Goal: Book appointment/travel/reservation

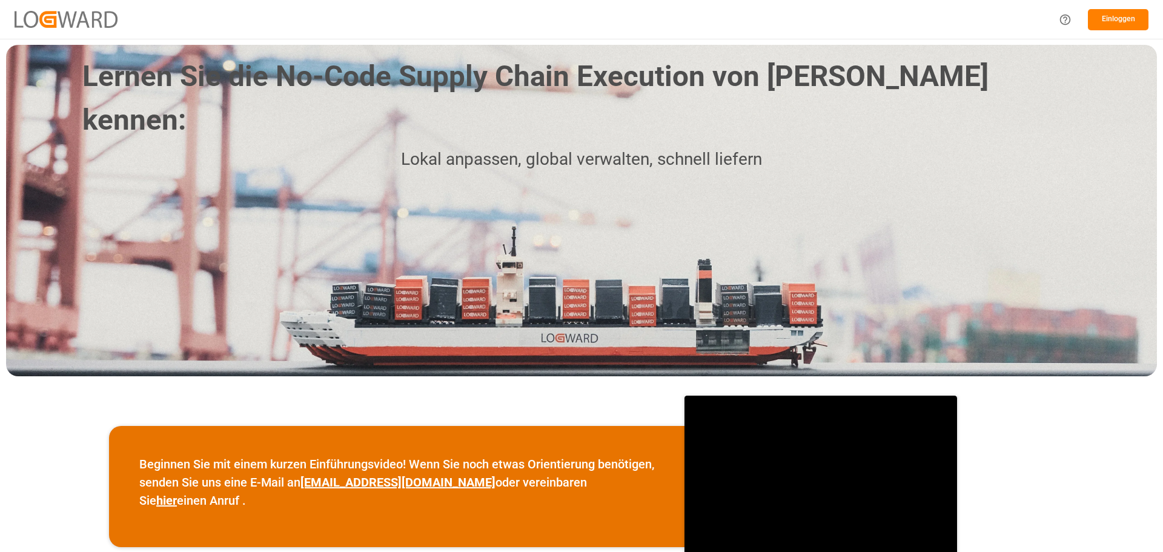
click at [1112, 21] on font "Einloggen" at bounding box center [1118, 19] width 33 height 8
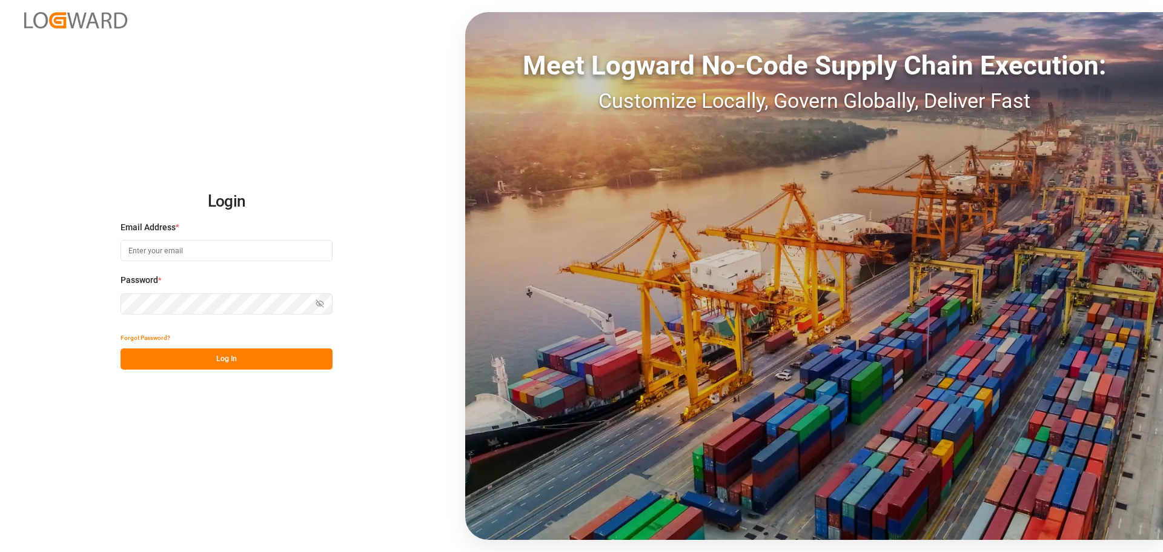
click at [150, 239] on div "Email Address *" at bounding box center [227, 247] width 212 height 53
click at [150, 248] on input at bounding box center [227, 250] width 212 height 21
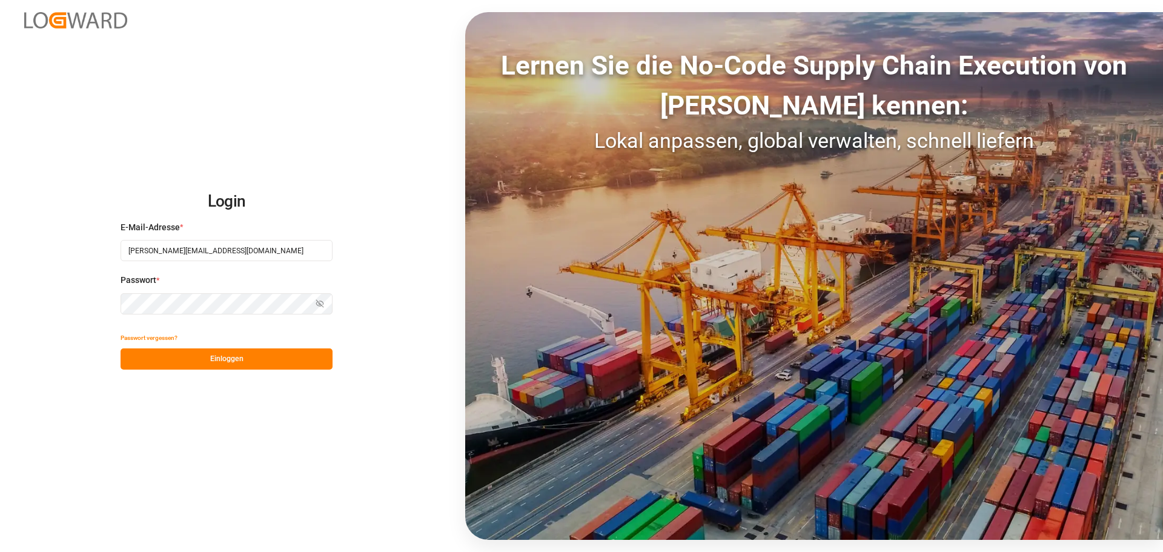
type input "[PERSON_NAME][EMAIL_ADDRESS][DOMAIN_NAME]"
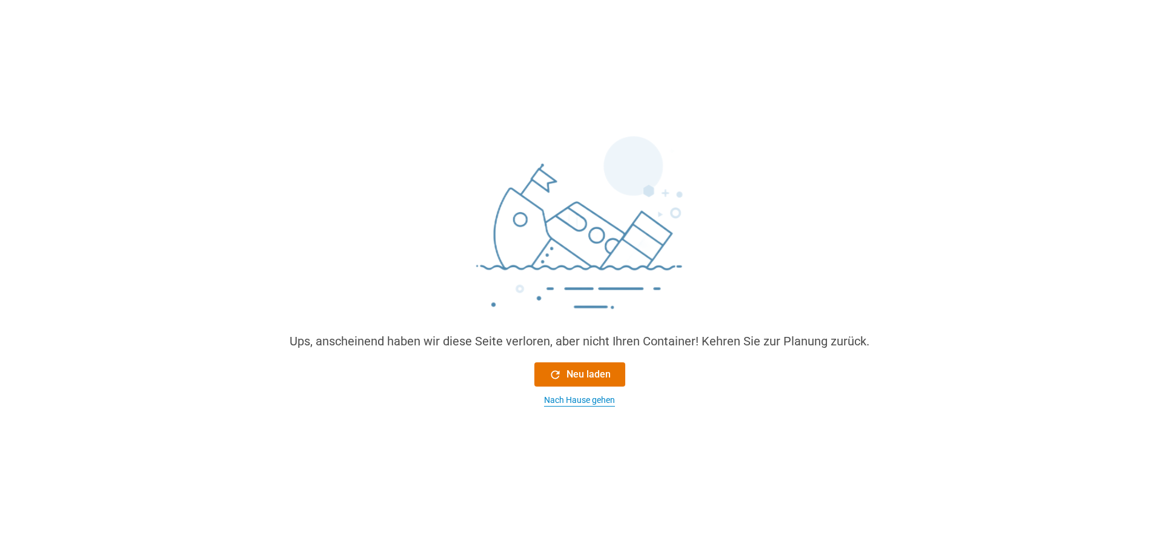
click at [608, 399] on font "Nach Hause gehen" at bounding box center [579, 400] width 71 height 10
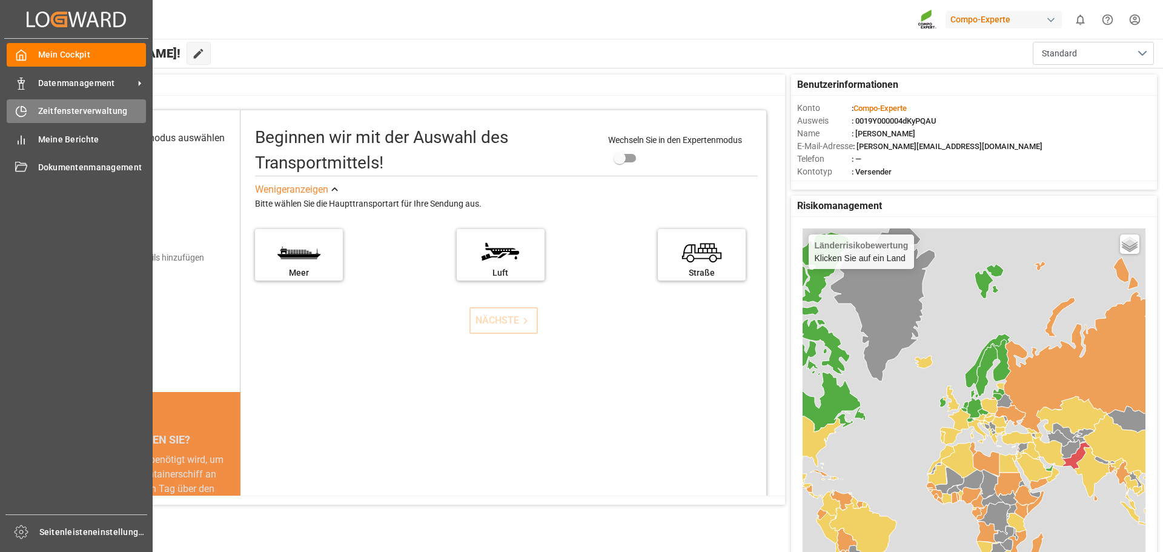
click at [78, 113] on font "Zeitfensterverwaltung" at bounding box center [83, 111] width 90 height 10
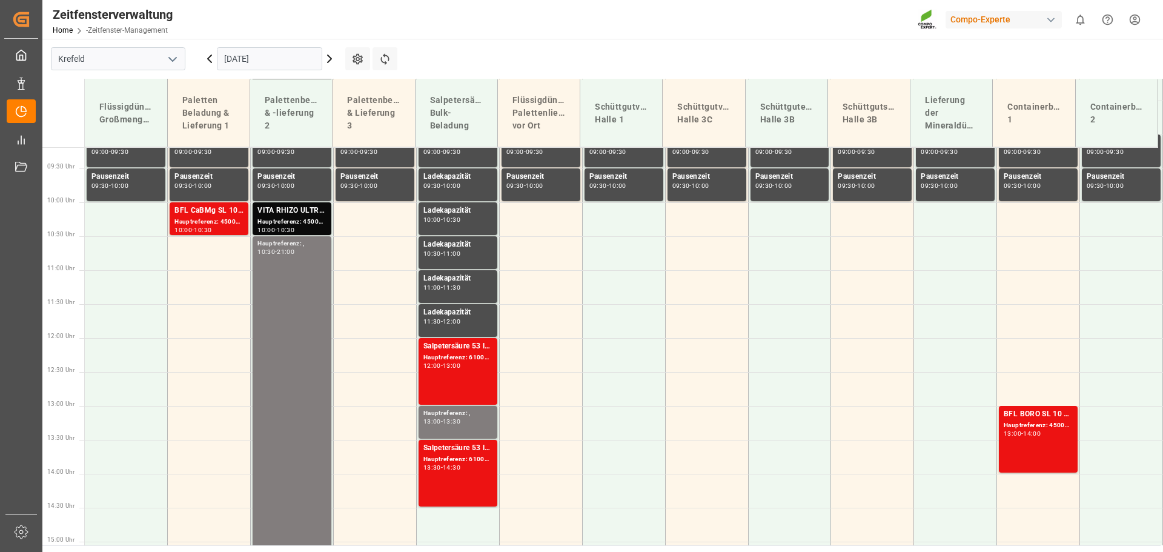
scroll to position [641, 0]
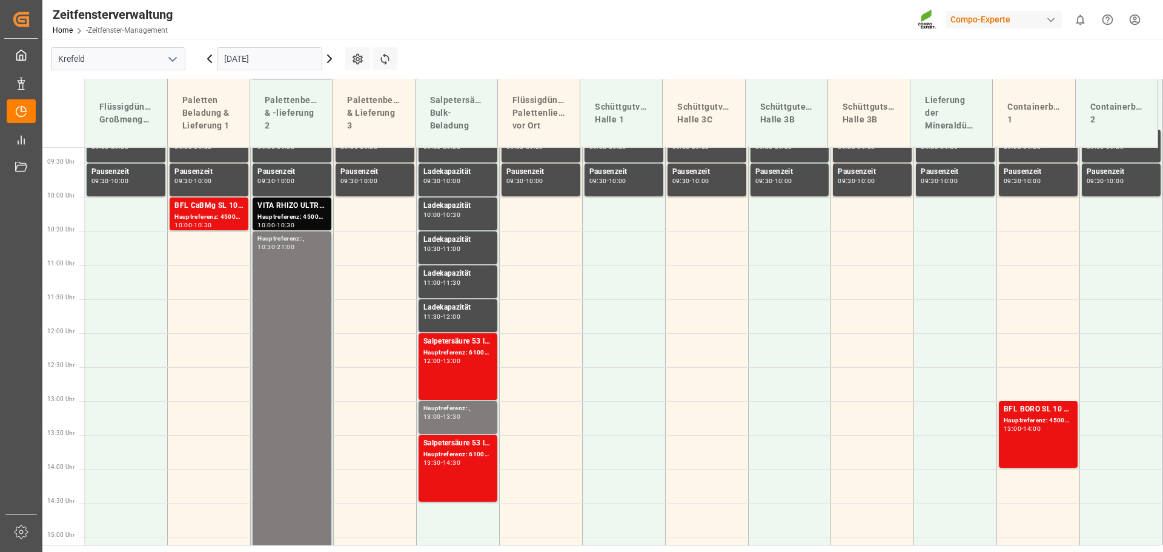
click at [329, 56] on icon at bounding box center [330, 58] width 4 height 7
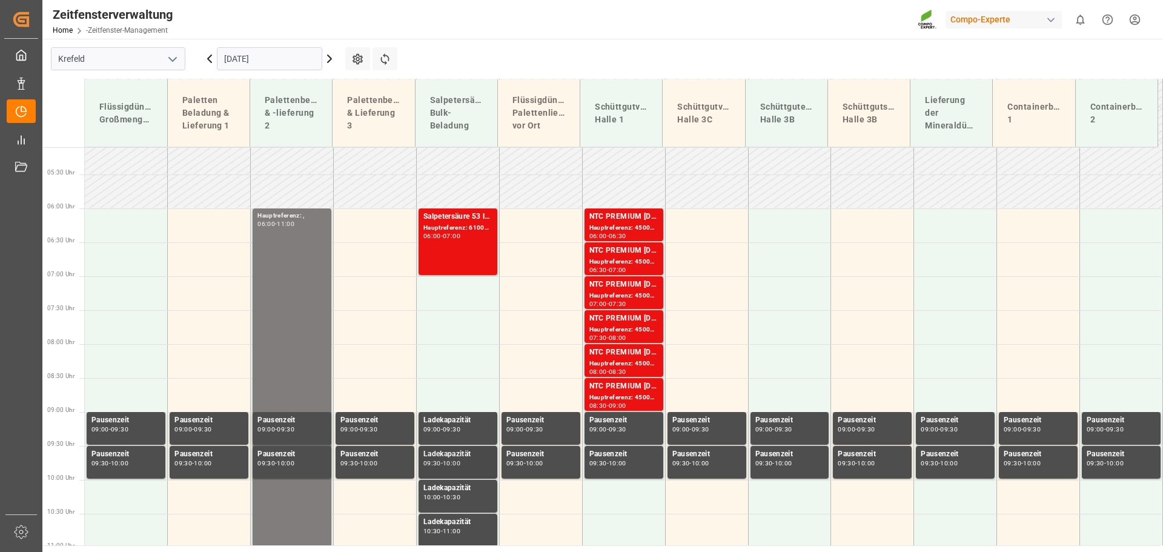
scroll to position [338, 0]
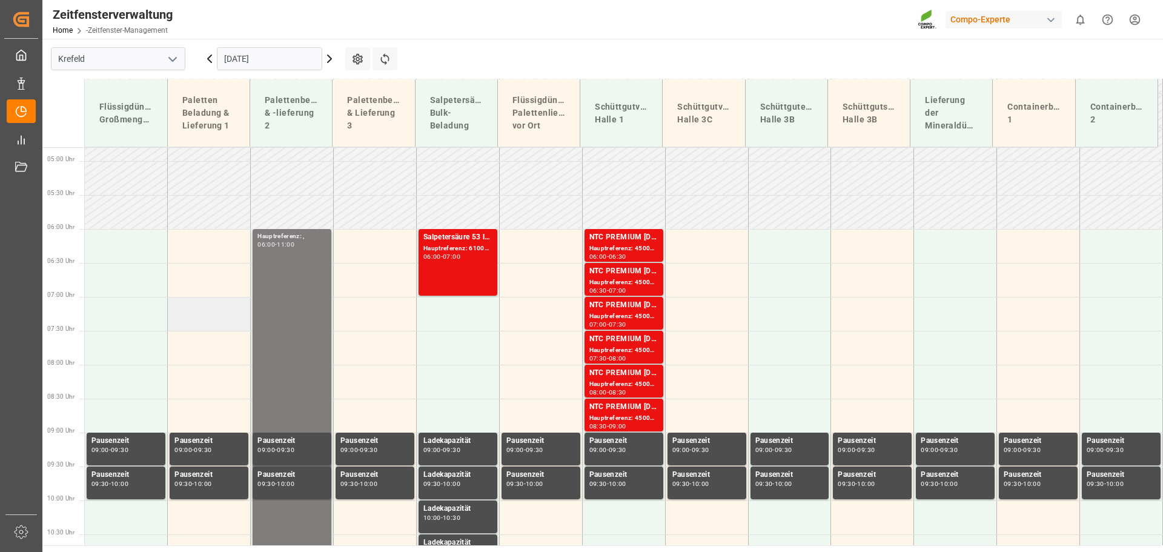
click at [226, 318] on td at bounding box center [209, 314] width 83 height 34
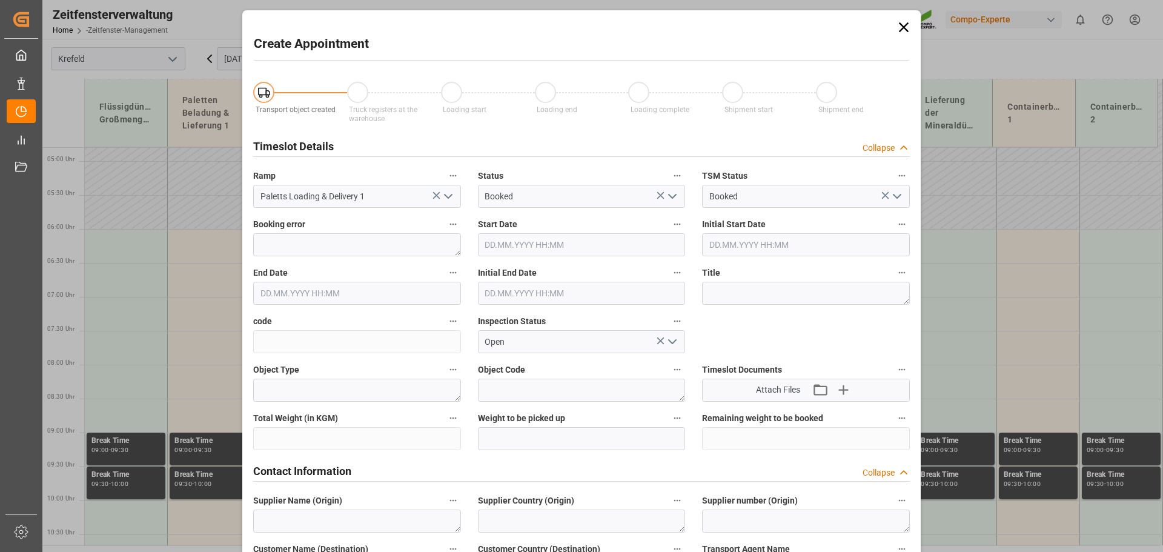
type input "[DATE] 07:00"
type input "[DATE] 07:30"
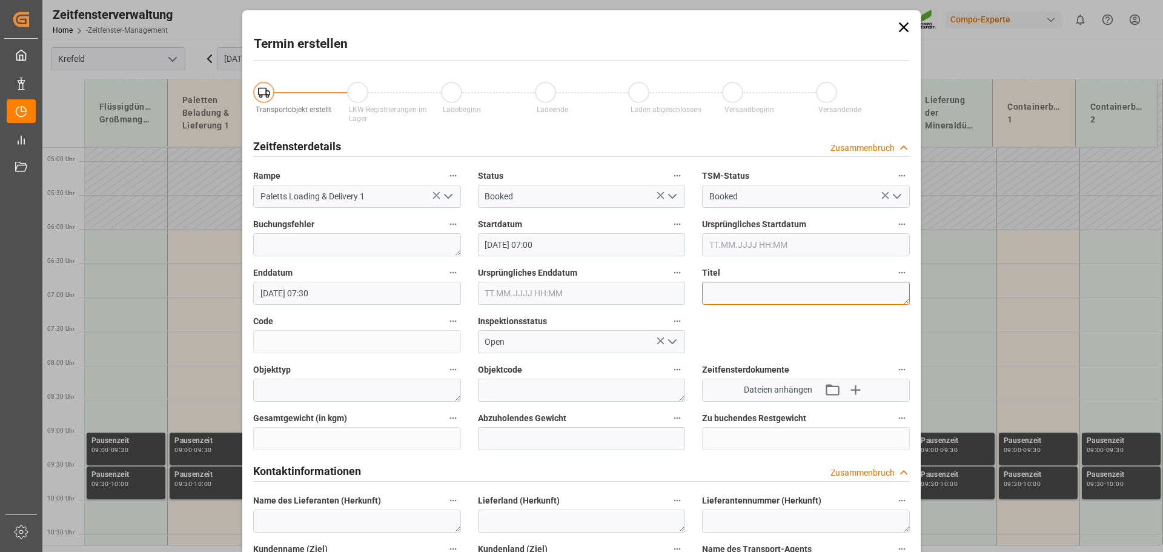
click at [721, 282] on textarea at bounding box center [806, 293] width 208 height 23
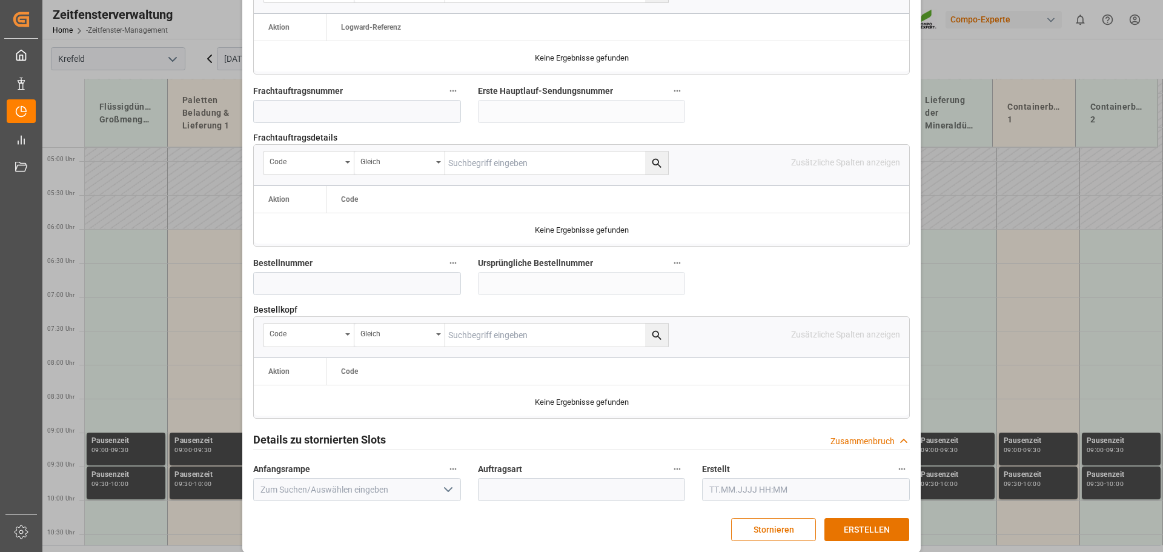
scroll to position [1129, 0]
type textarea "EV Cargo für Solingen"
click at [859, 523] on font "ERSTELLEN" at bounding box center [867, 528] width 46 height 10
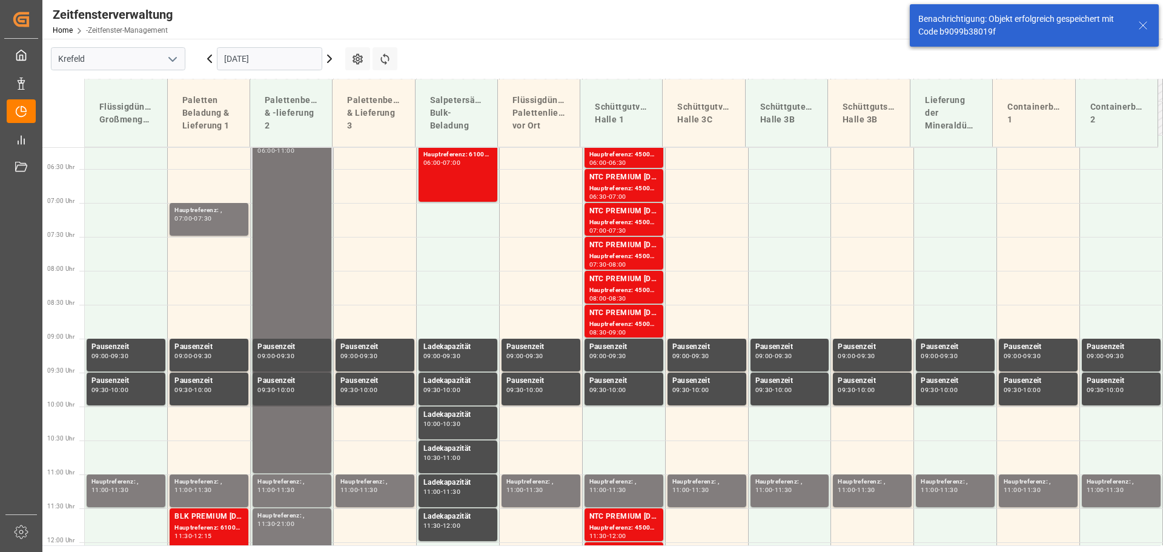
scroll to position [437, 0]
